Goal: Register for event/course

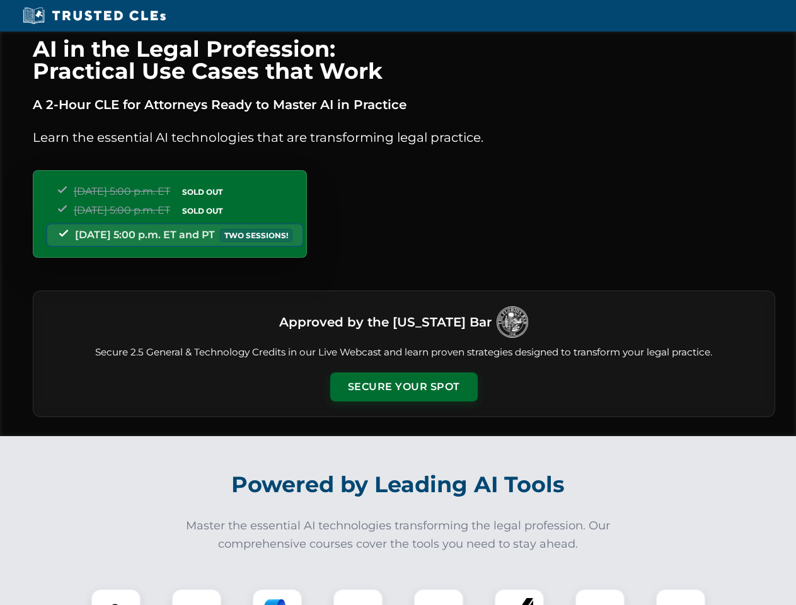
click at [403, 387] on button "Secure Your Spot" at bounding box center [403, 387] width 147 height 29
click at [116, 597] on img at bounding box center [116, 614] width 37 height 37
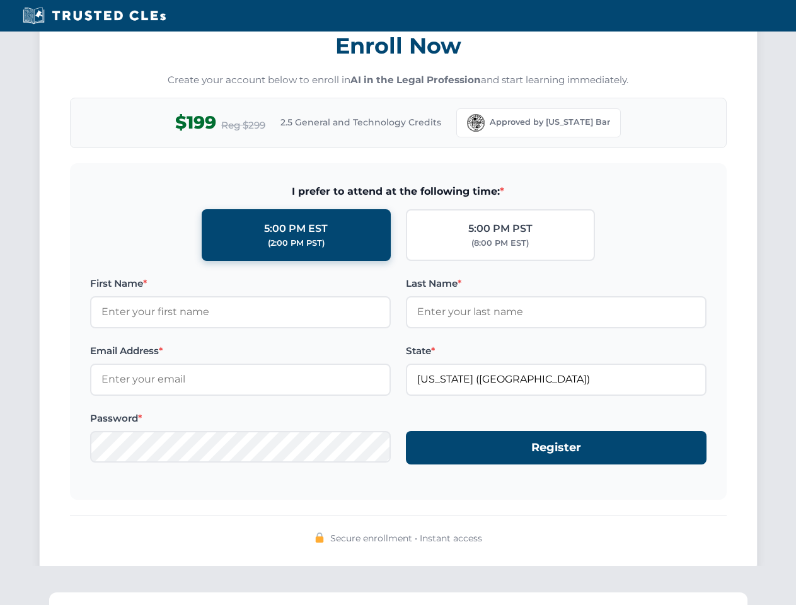
scroll to position [1237, 0]
